Goal: Task Accomplishment & Management: Manage account settings

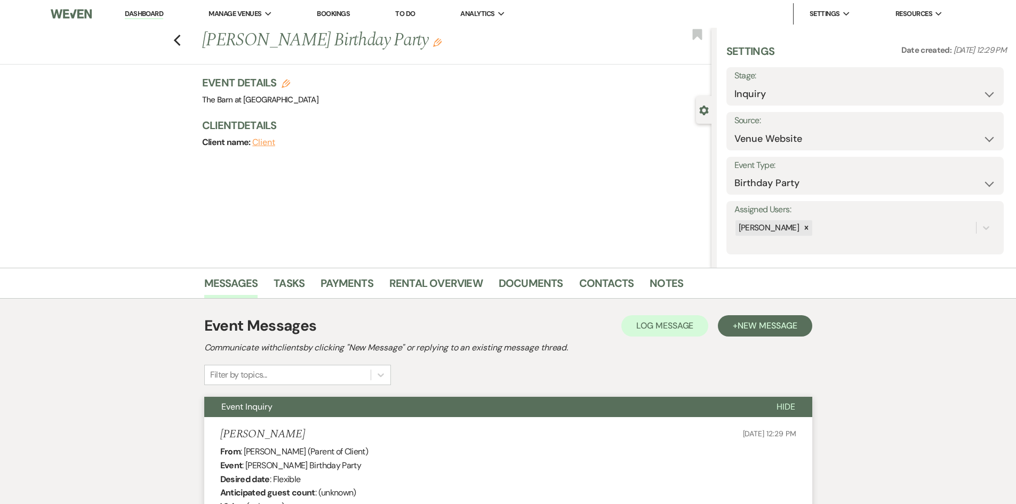
select select "5"
select select "4"
drag, startPoint x: 154, startPoint y: 13, endPoint x: 151, endPoint y: 18, distance: 5.8
click at [154, 13] on link "Dashboard" at bounding box center [144, 14] width 38 height 10
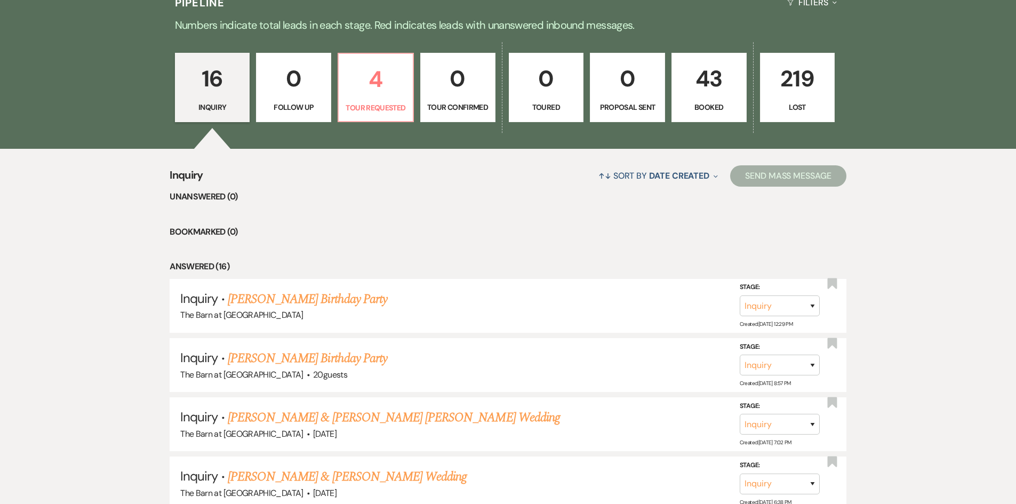
scroll to position [373, 0]
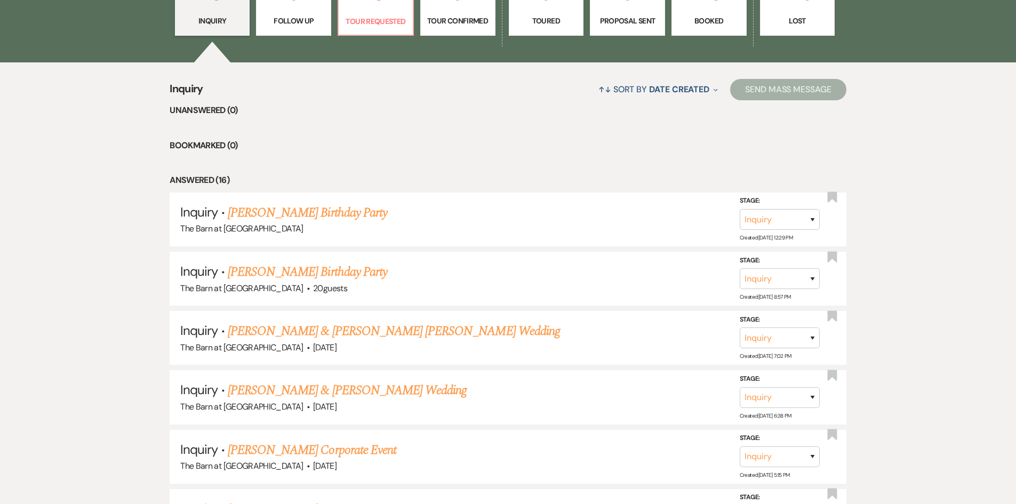
click at [716, 22] on p "Booked" at bounding box center [708, 21] width 61 height 12
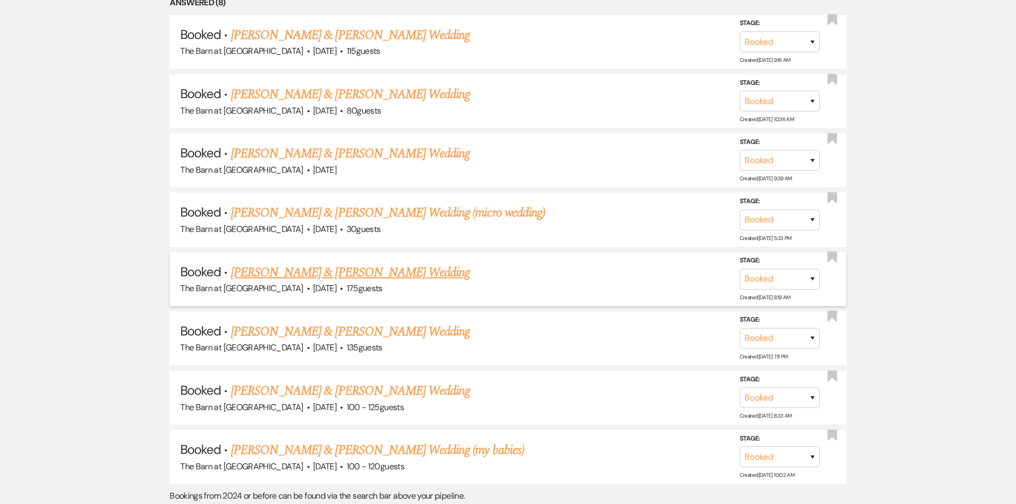
scroll to position [533, 0]
